Goal: Use online tool/utility: Utilize a website feature to perform a specific function

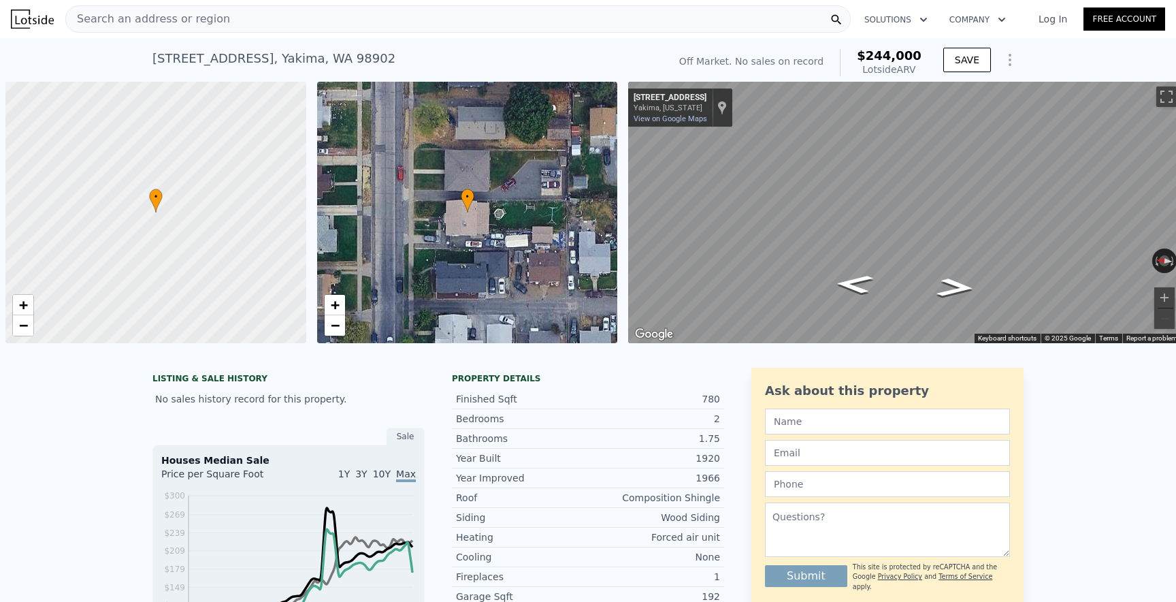
scroll to position [0, 5]
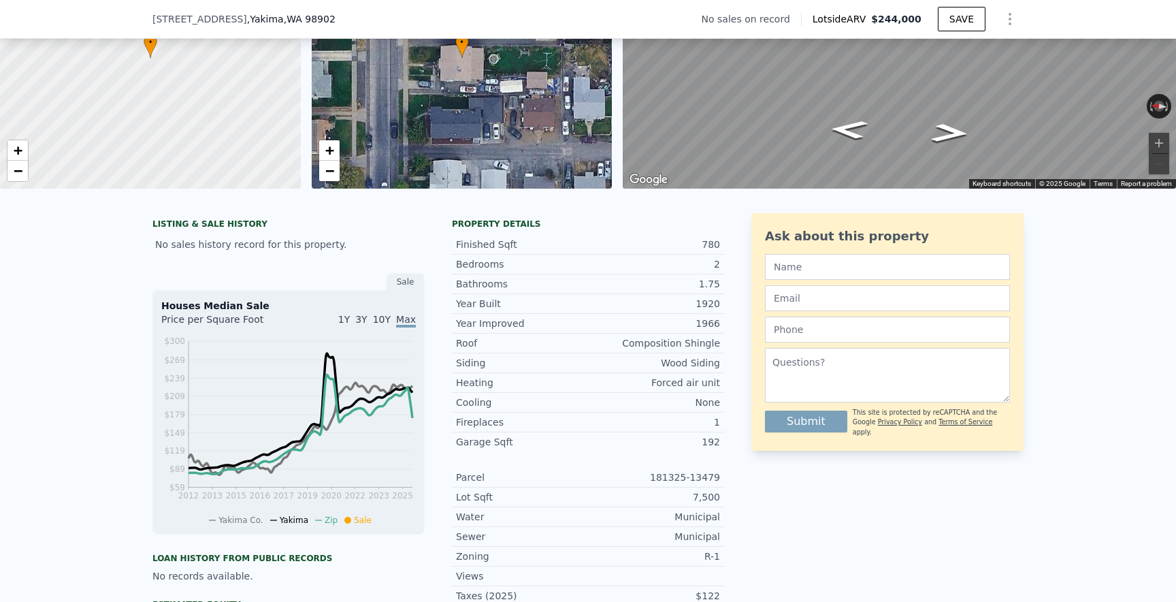
type input "$ 0"
type input "$ 30,000"
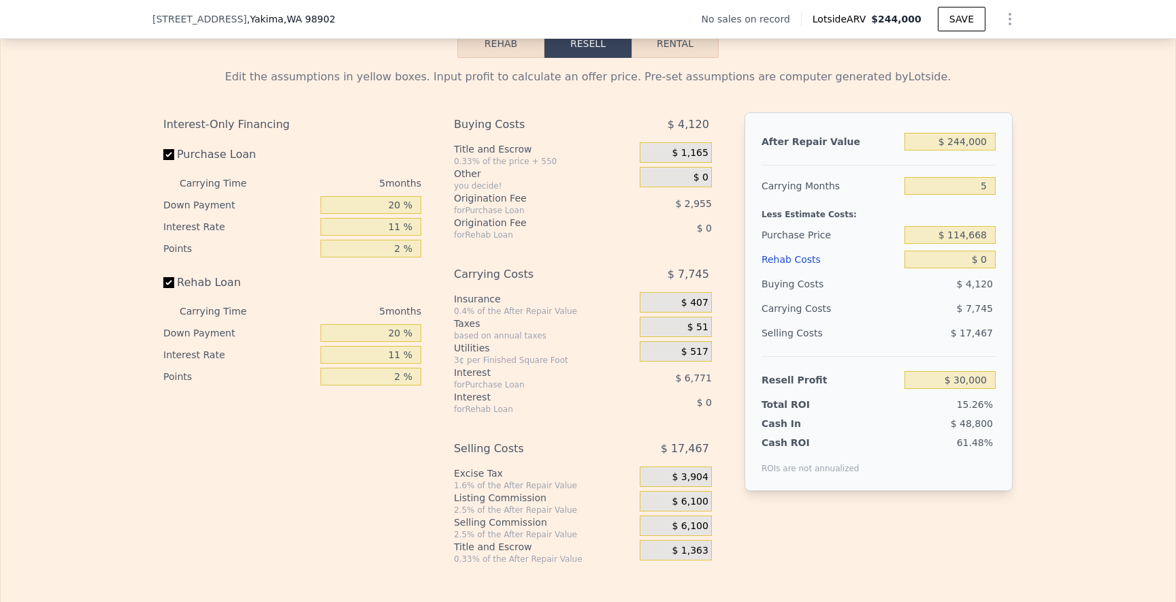
scroll to position [1924, 0]
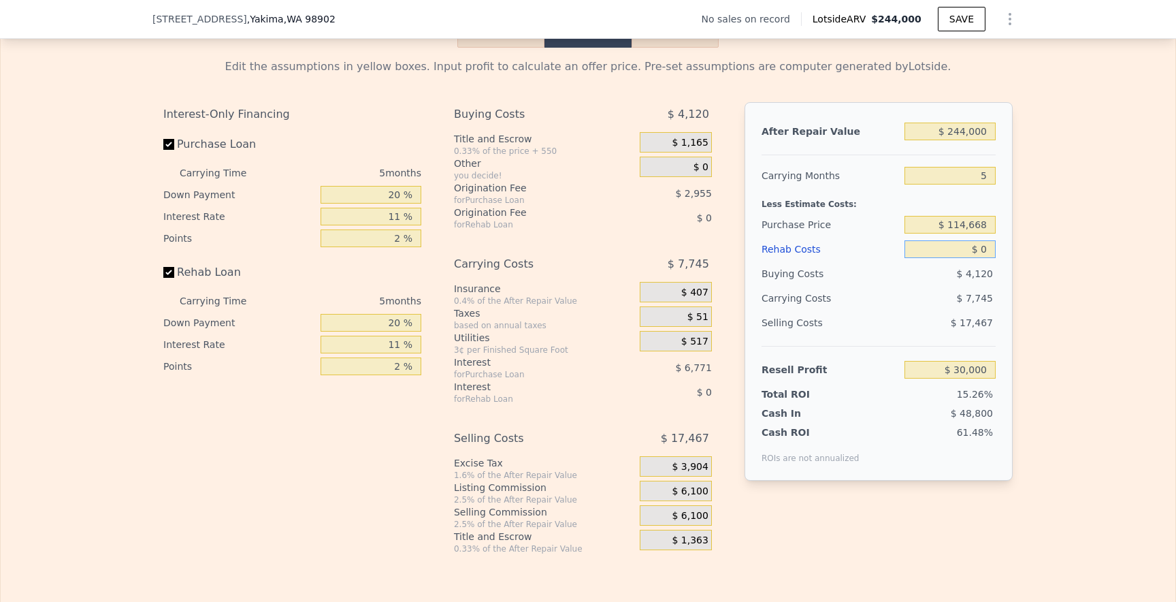
click at [988, 250] on input "$ 0" at bounding box center [950, 249] width 91 height 18
type input "$ 6"
type input "$ 29,994"
type input "$ 60"
type input "$ 29,939"
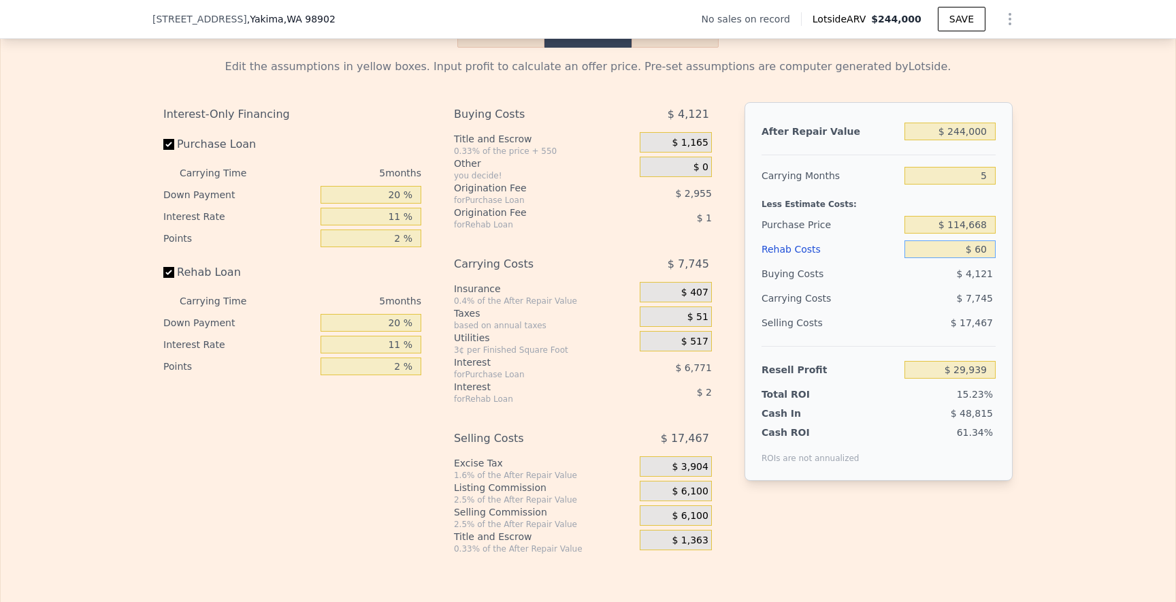
type input "$ 600"
type input "$ 29,370"
type input "$ 6,000"
type input "$ 23,684"
type input "$ 60,000"
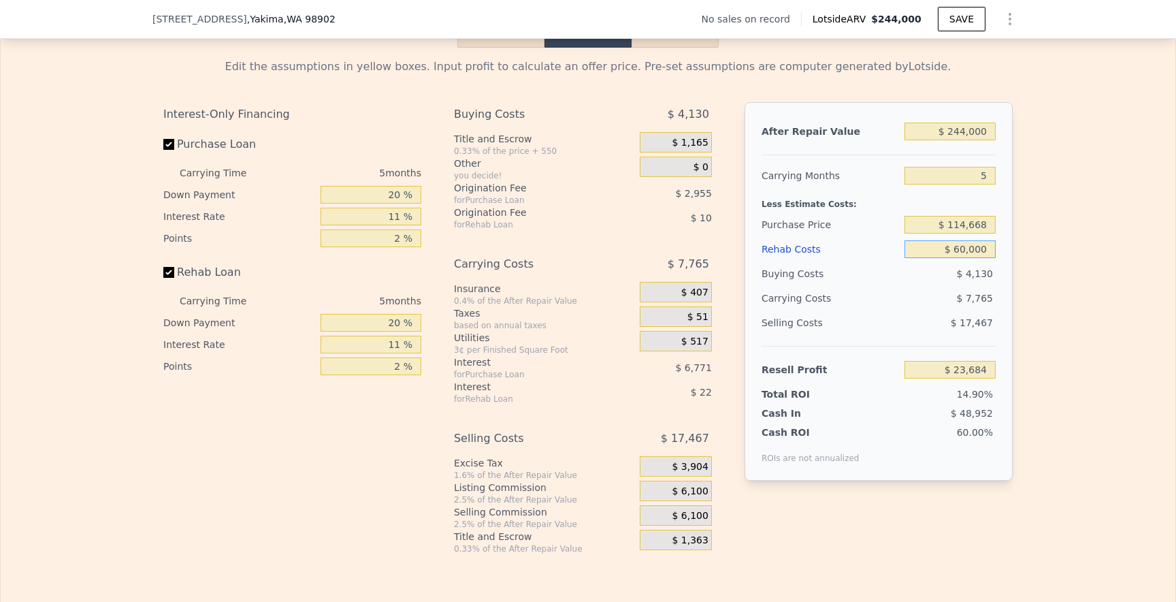
type input "-$ 33,160"
type input "$ 60,000"
click at [971, 223] on input "$ 114,668" at bounding box center [950, 225] width 91 height 18
type input "$ 40,758"
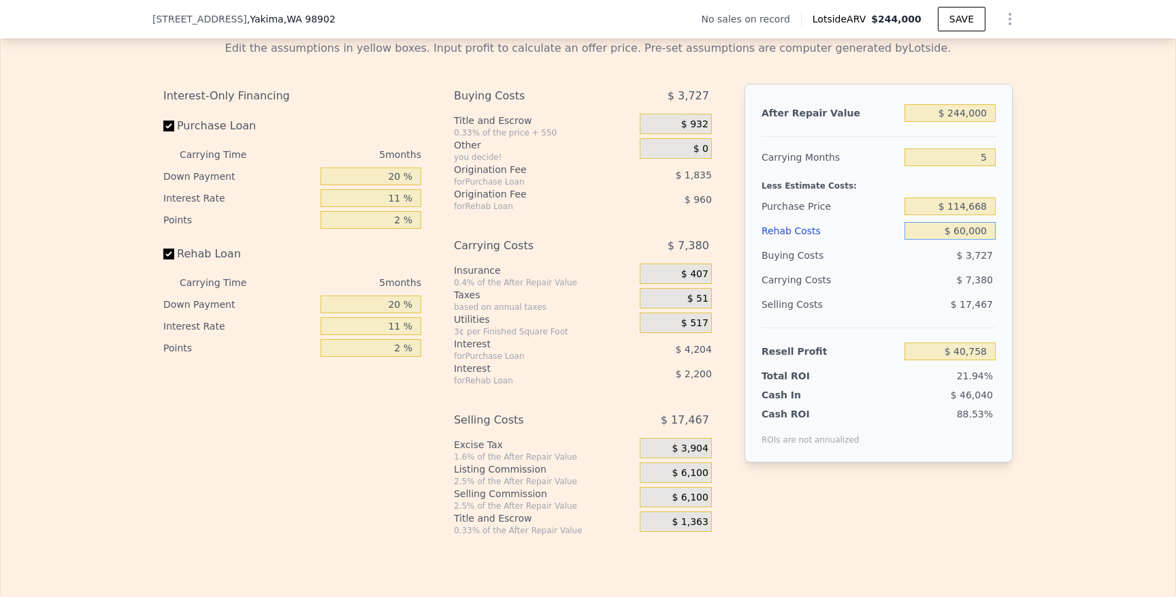
click at [960, 231] on input "$ 60,000" at bounding box center [950, 231] width 91 height 18
click at [965, 116] on input "$ 244,000" at bounding box center [950, 113] width 91 height 18
type input "$ 24,000"
type input "-$ 163,622"
type input "$ 2,000"
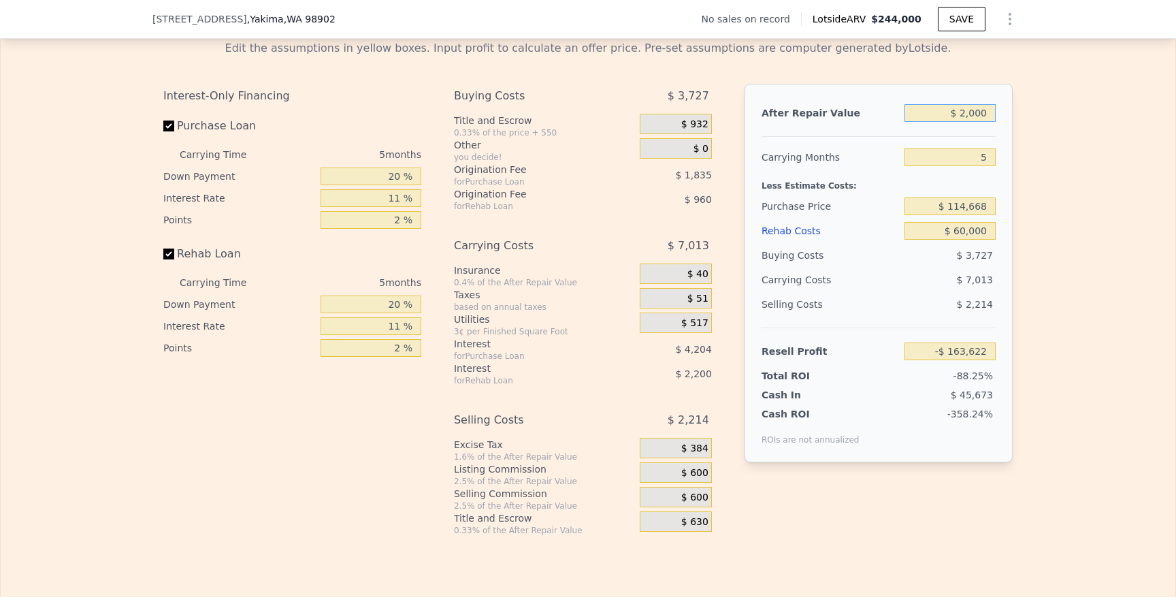
type input "-$ 184,060"
type input "$ 23,000"
type input "-$ 164,551"
type input "$ 230,000"
type input "$ 27,753"
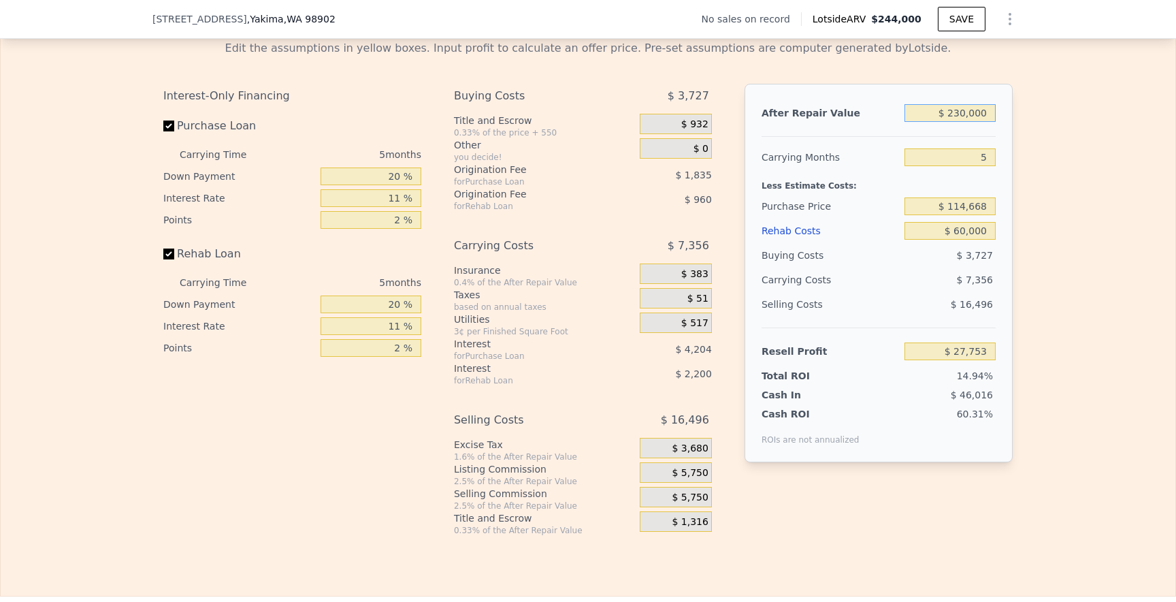
type input "$ 230,000"
click at [903, 289] on div "$ 7,356" at bounding box center [924, 280] width 144 height 25
click at [963, 207] on input "$ 114,668" at bounding box center [950, 206] width 91 height 18
type input "$ 104,668"
type input "$ 38,311"
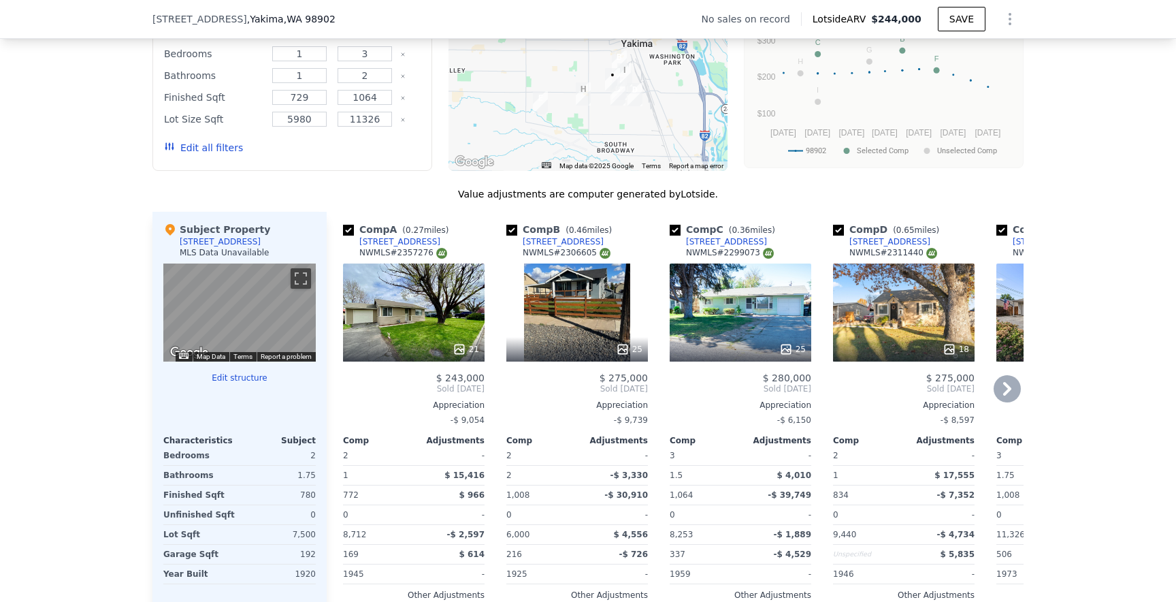
scroll to position [1142, 0]
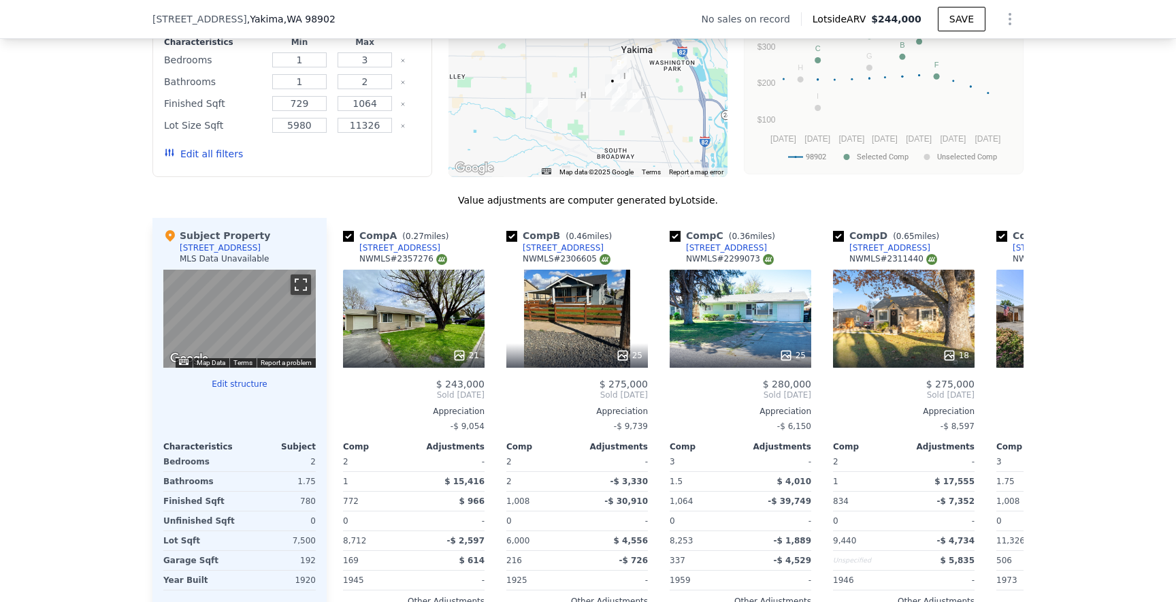
click at [306, 278] on button "Toggle fullscreen view" at bounding box center [301, 284] width 20 height 20
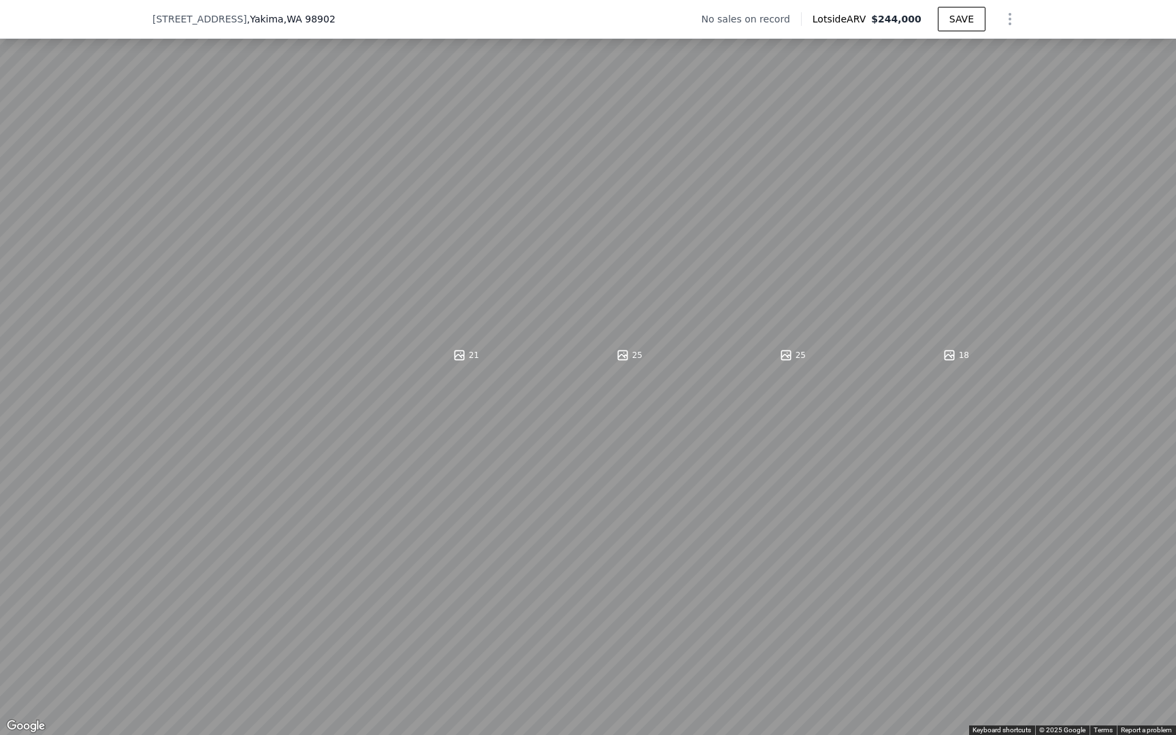
click at [1163, 12] on button "Toggle fullscreen view" at bounding box center [1161, 15] width 20 height 20
